Goal: Use online tool/utility: Use online tool/utility

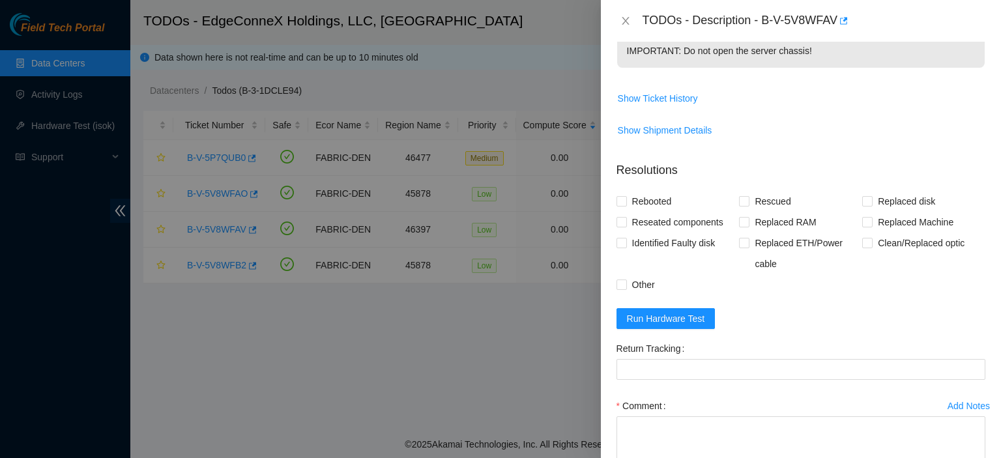
scroll to position [469, 0]
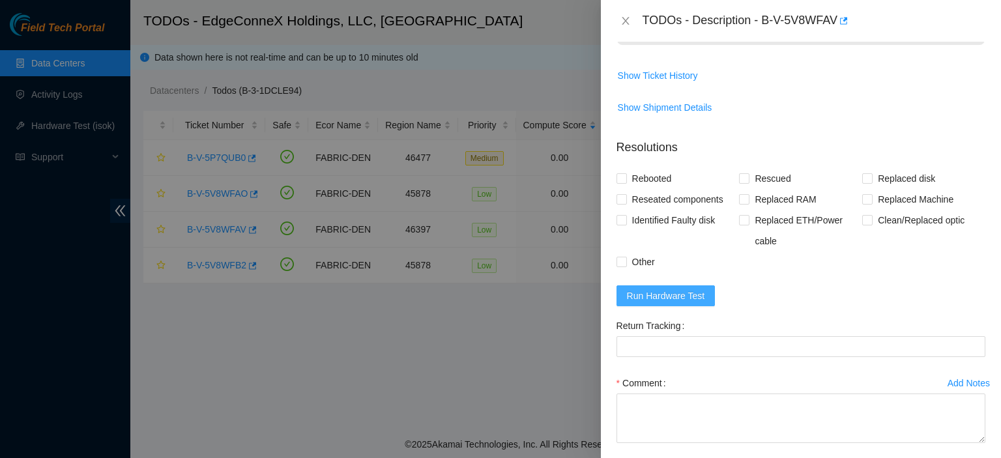
click at [666, 303] on span "Run Hardware Test" at bounding box center [666, 296] width 78 height 14
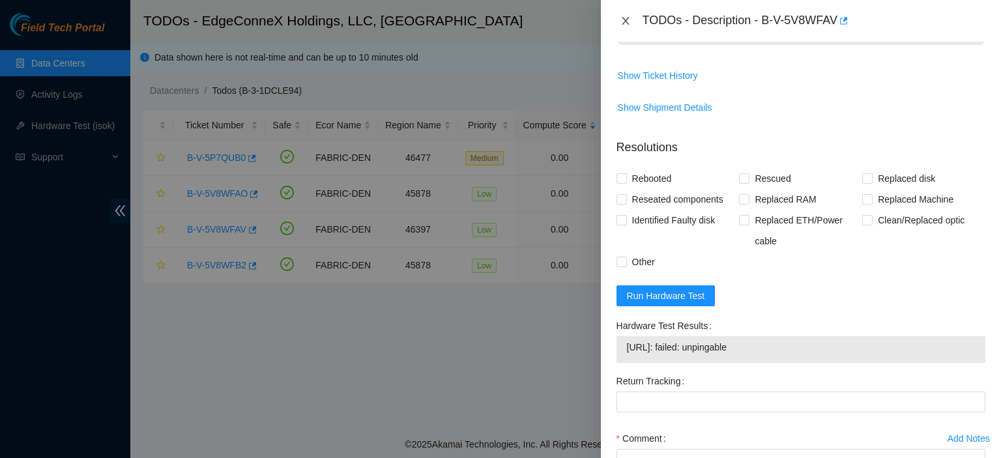
click at [624, 18] on icon "close" at bounding box center [625, 21] width 7 height 8
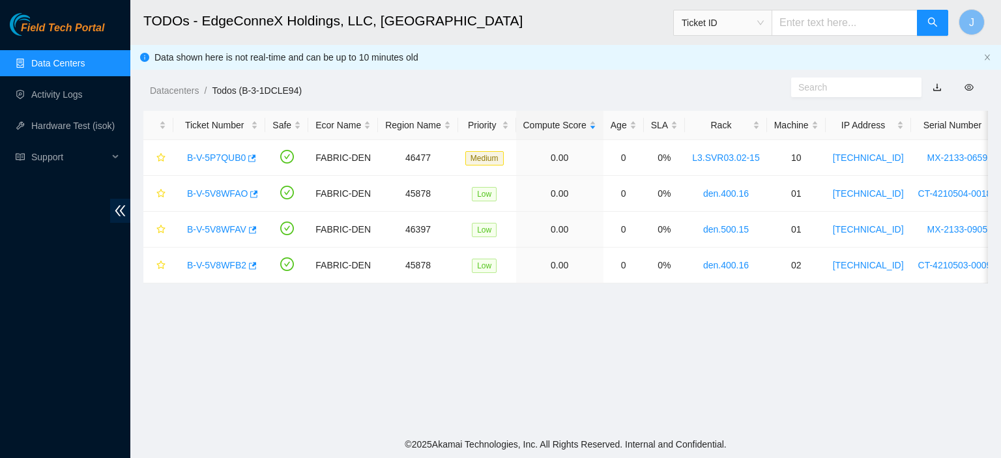
scroll to position [401, 0]
click at [212, 155] on link "B-V-5P7QUB0" at bounding box center [216, 158] width 59 height 10
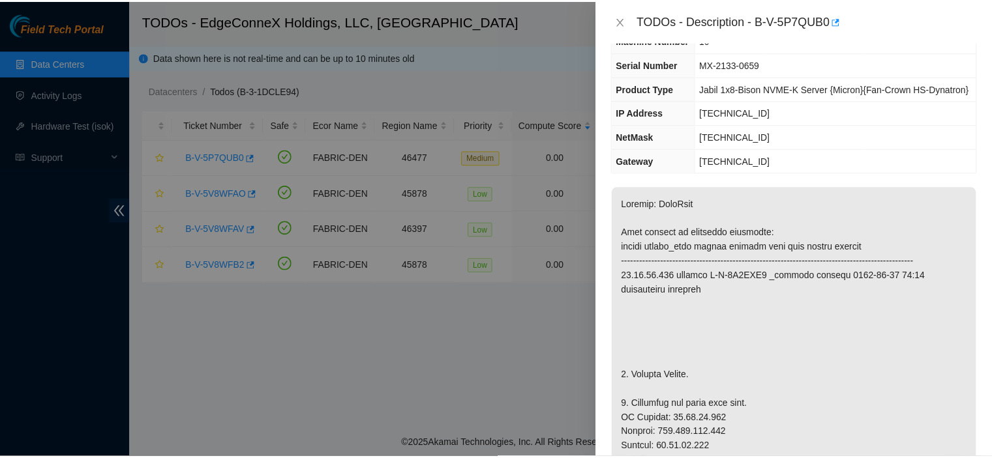
scroll to position [0, 0]
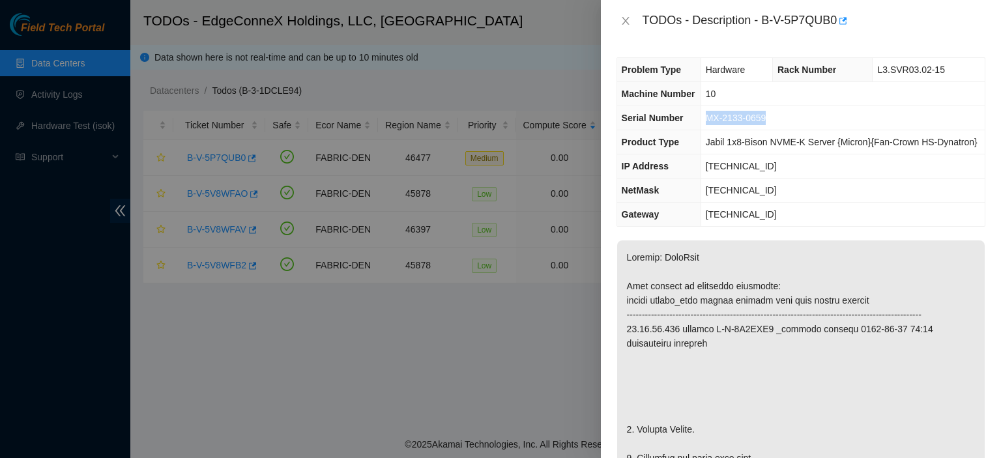
drag, startPoint x: 773, startPoint y: 114, endPoint x: 702, endPoint y: 121, distance: 71.4
click at [702, 121] on td "MX-2133-0659" at bounding box center [843, 118] width 284 height 24
copy span "MX-2133-0659"
click at [621, 20] on icon "close" at bounding box center [626, 21] width 10 height 10
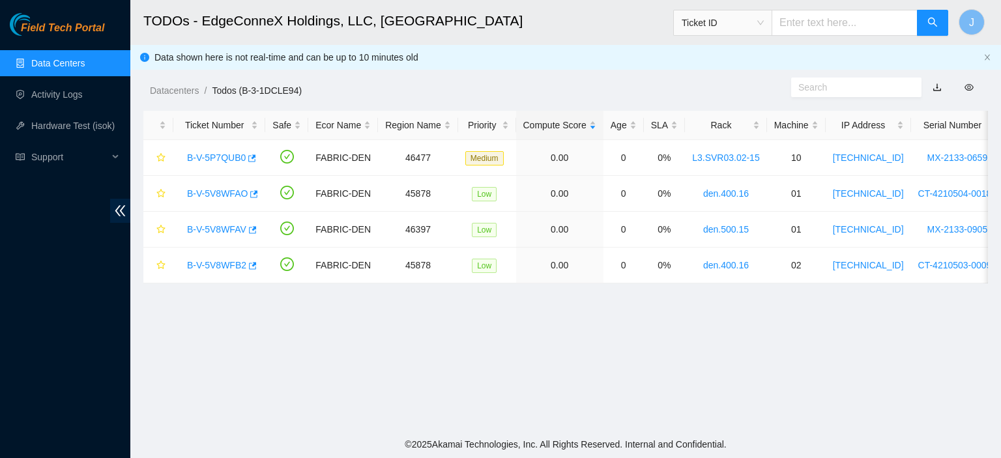
click at [801, 20] on input "text" at bounding box center [845, 23] width 146 height 26
paste input "MX-2133-0659"
click at [764, 25] on span "Ticket ID" at bounding box center [723, 23] width 82 height 20
type input "MX-2133-0659"
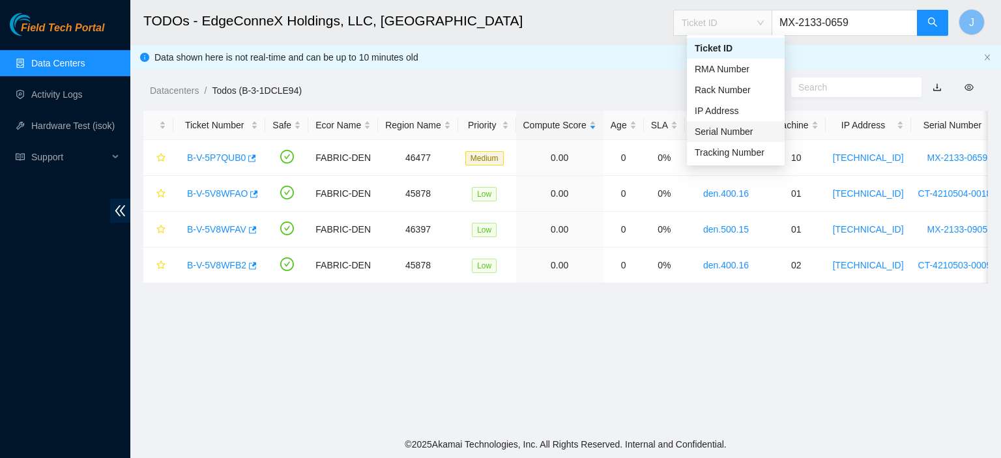
click at [738, 132] on div "Serial Number" at bounding box center [736, 132] width 82 height 14
click at [741, 127] on div "Serial Number" at bounding box center [736, 132] width 82 height 14
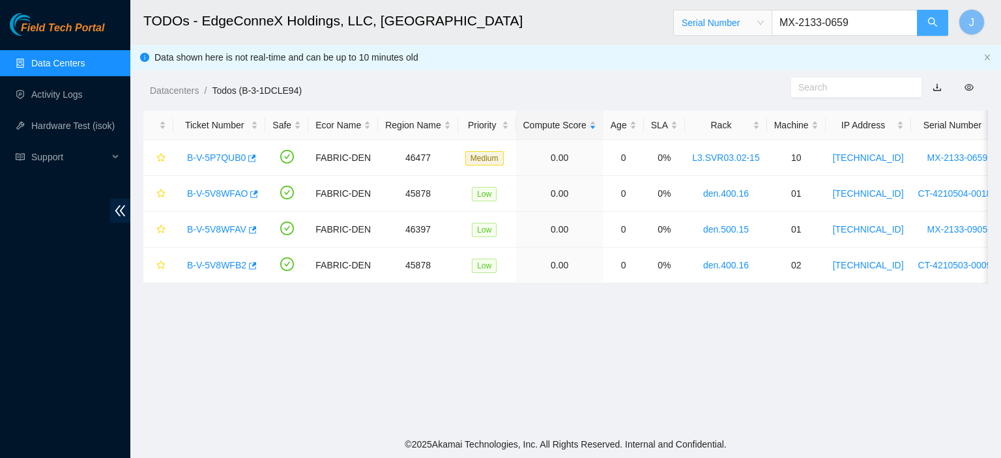
click at [940, 20] on button "button" at bounding box center [932, 23] width 31 height 26
